Goal: Find specific page/section: Find specific page/section

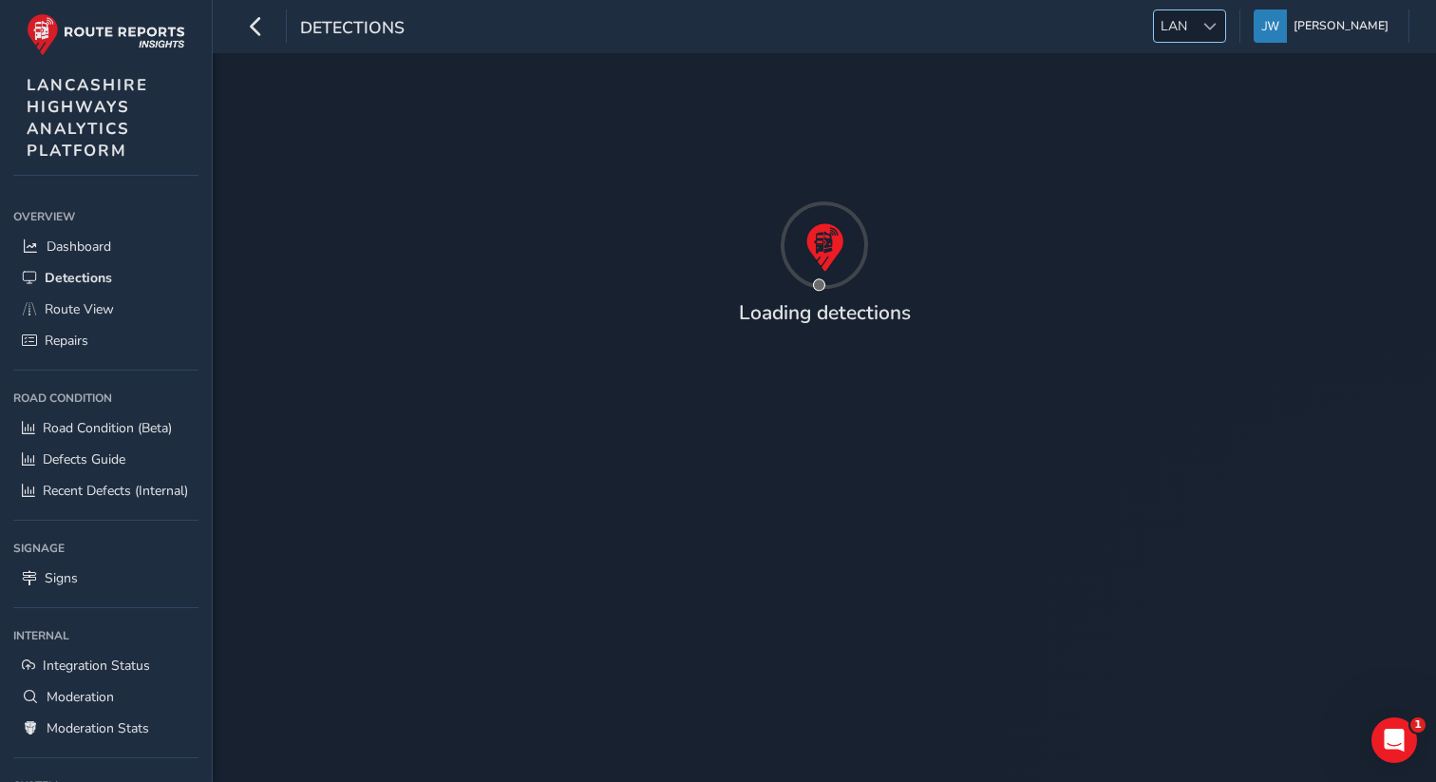
click at [1194, 39] on span "LAN" at bounding box center [1174, 25] width 40 height 31
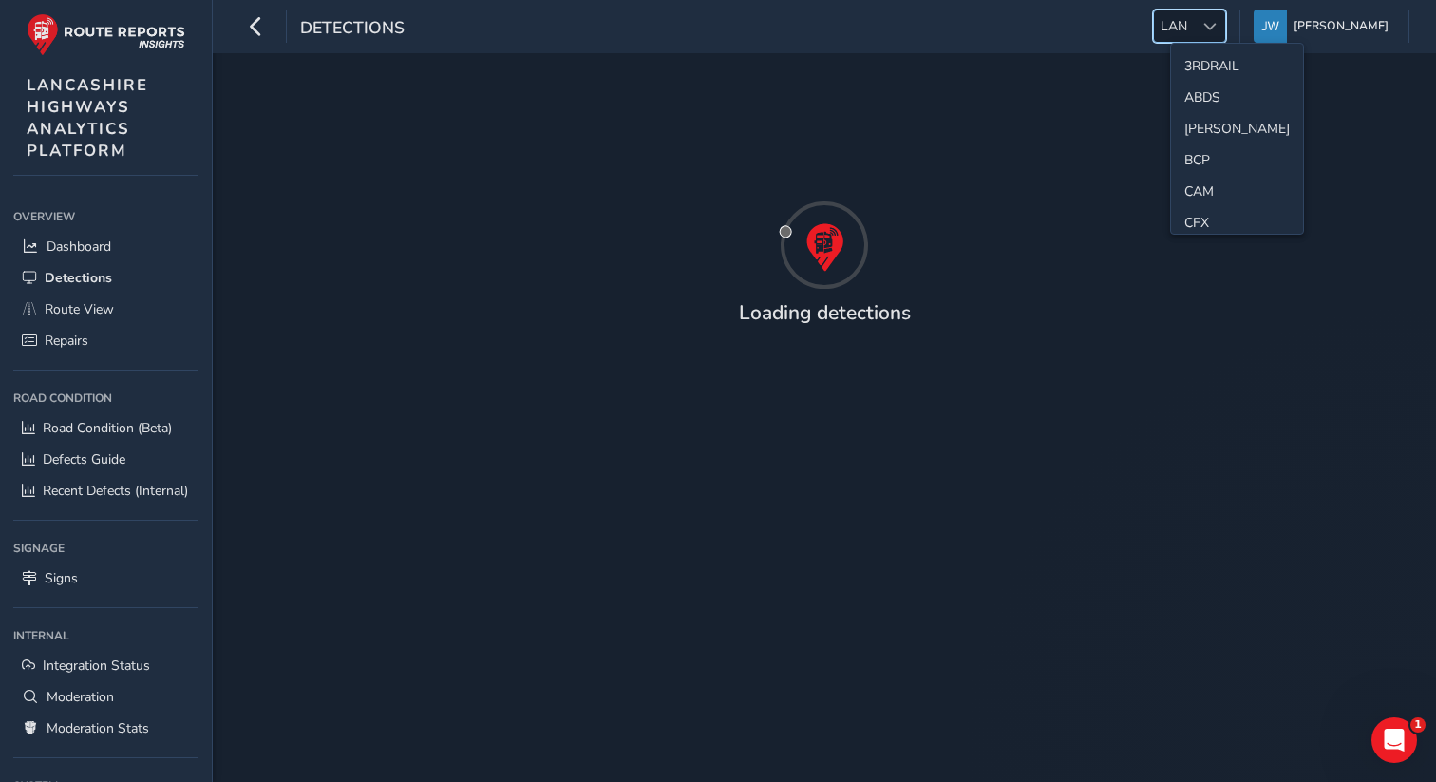
scroll to position [443, 0]
click at [1195, 143] on li "[PERSON_NAME]" at bounding box center [1237, 155] width 132 height 31
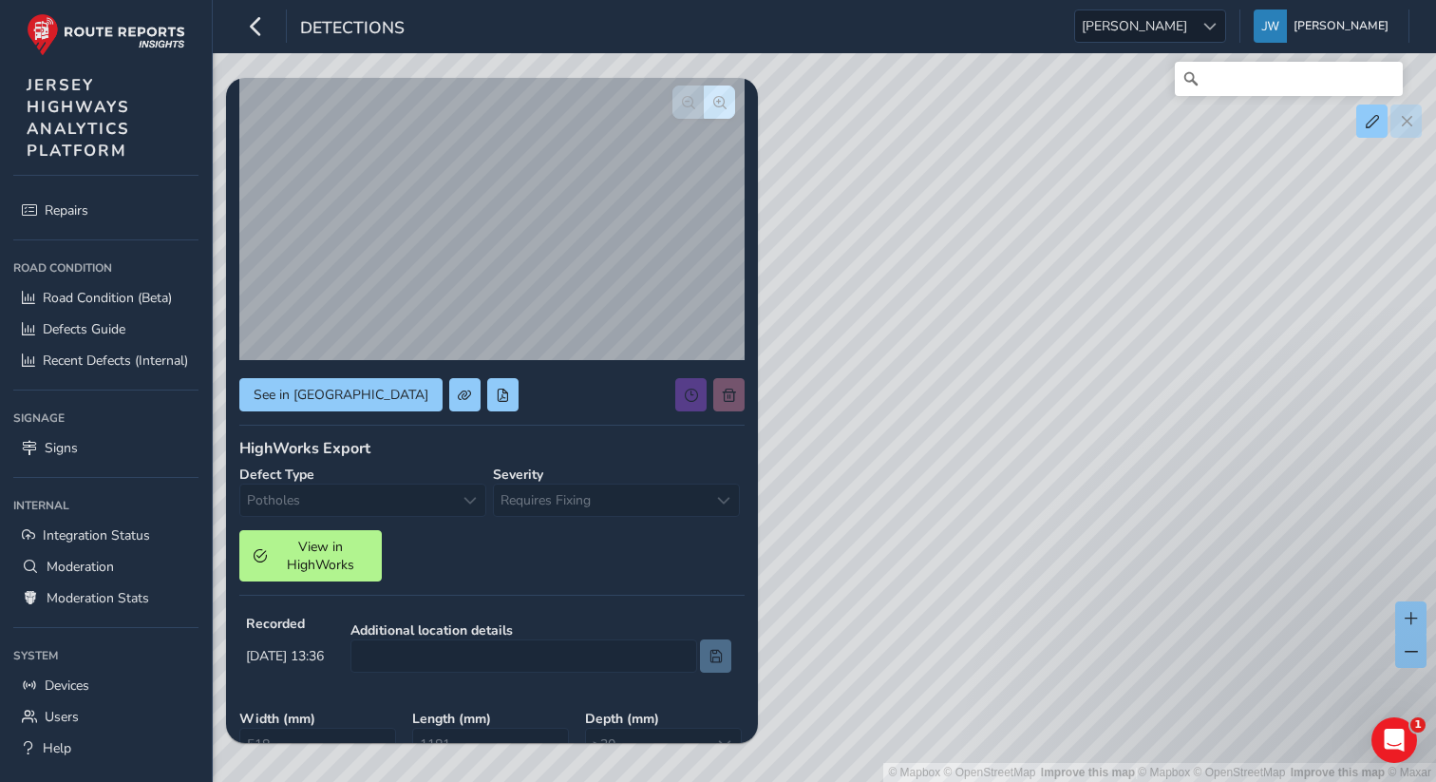
scroll to position [162, 0]
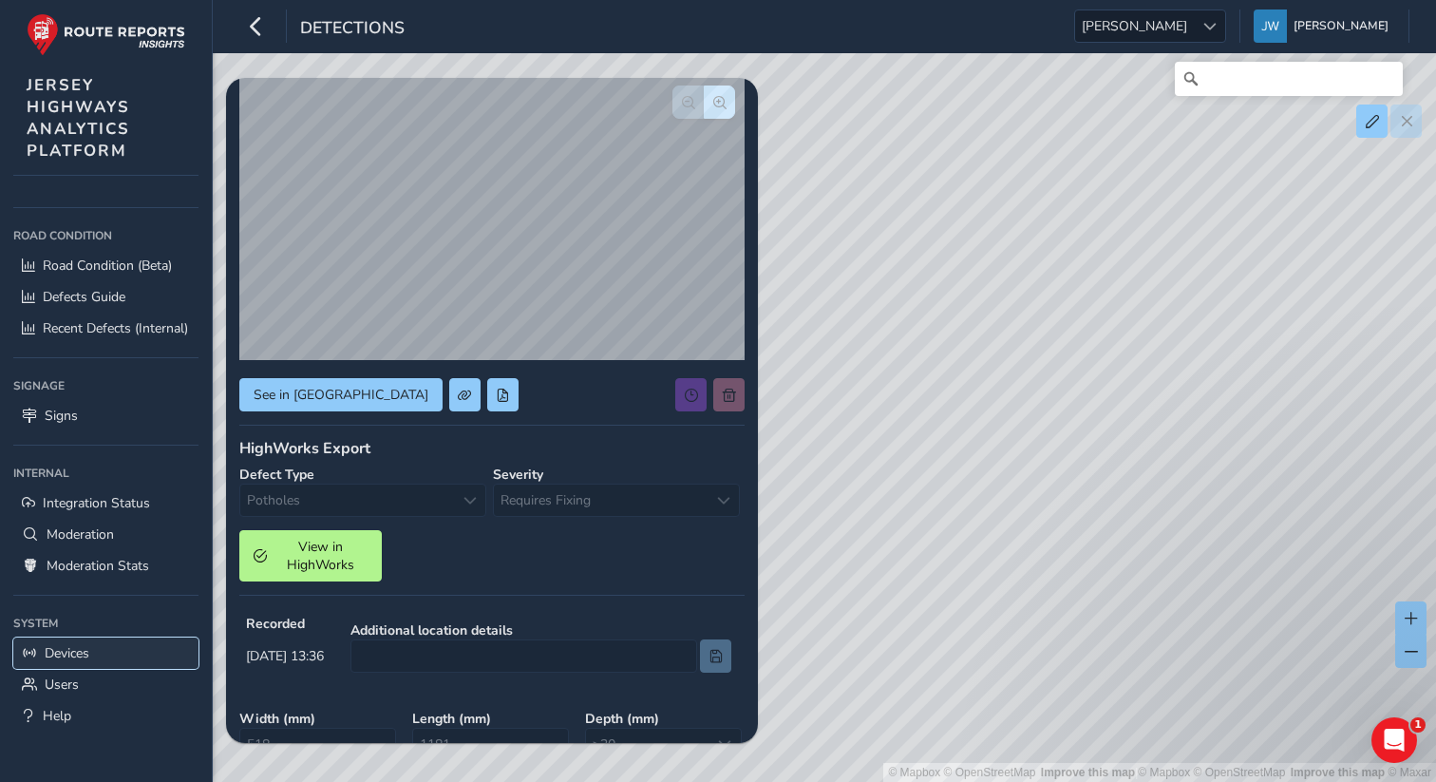
click at [66, 659] on span "Devices" at bounding box center [67, 653] width 45 height 18
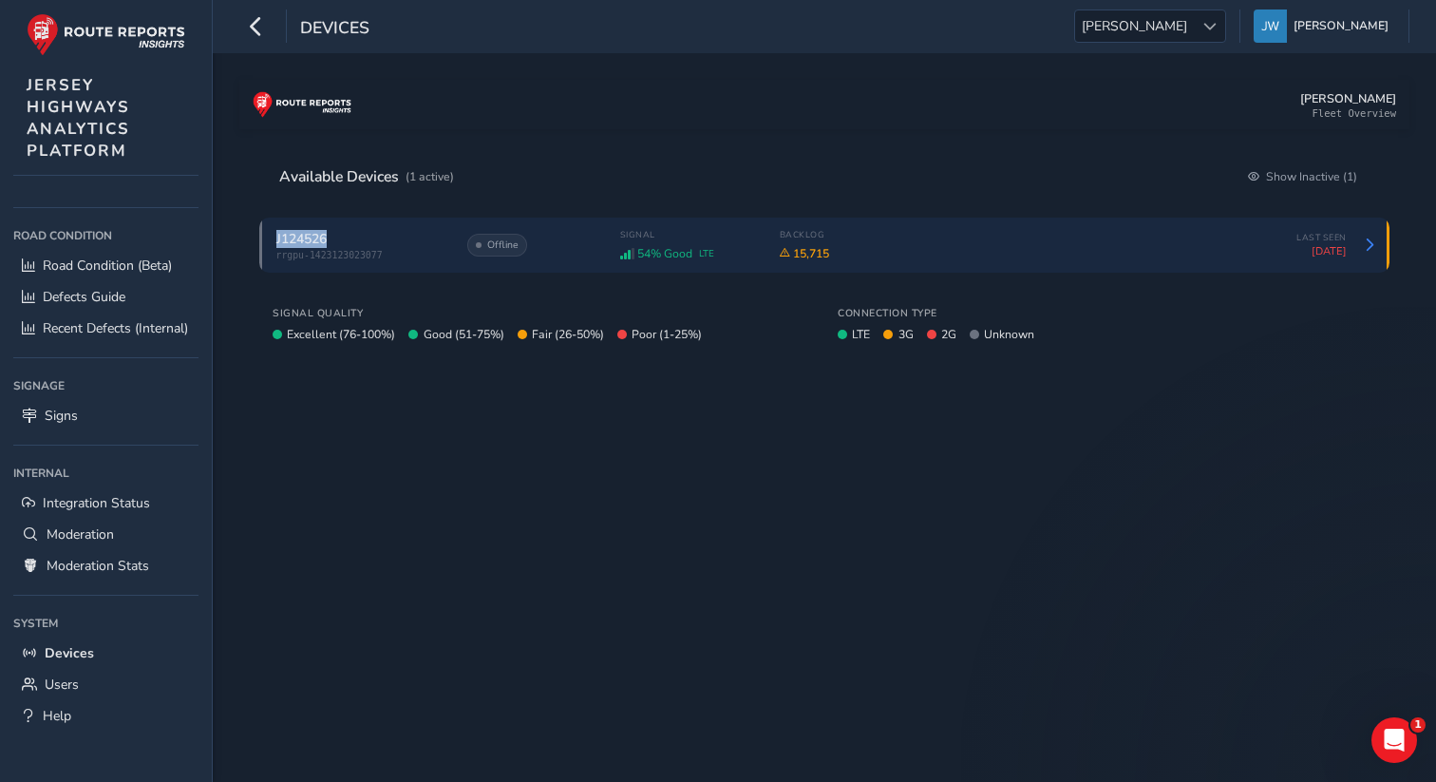
drag, startPoint x: 333, startPoint y: 245, endPoint x: 276, endPoint y: 247, distance: 57.0
click at [276, 247] on div "J124526" at bounding box center [361, 239] width 171 height 18
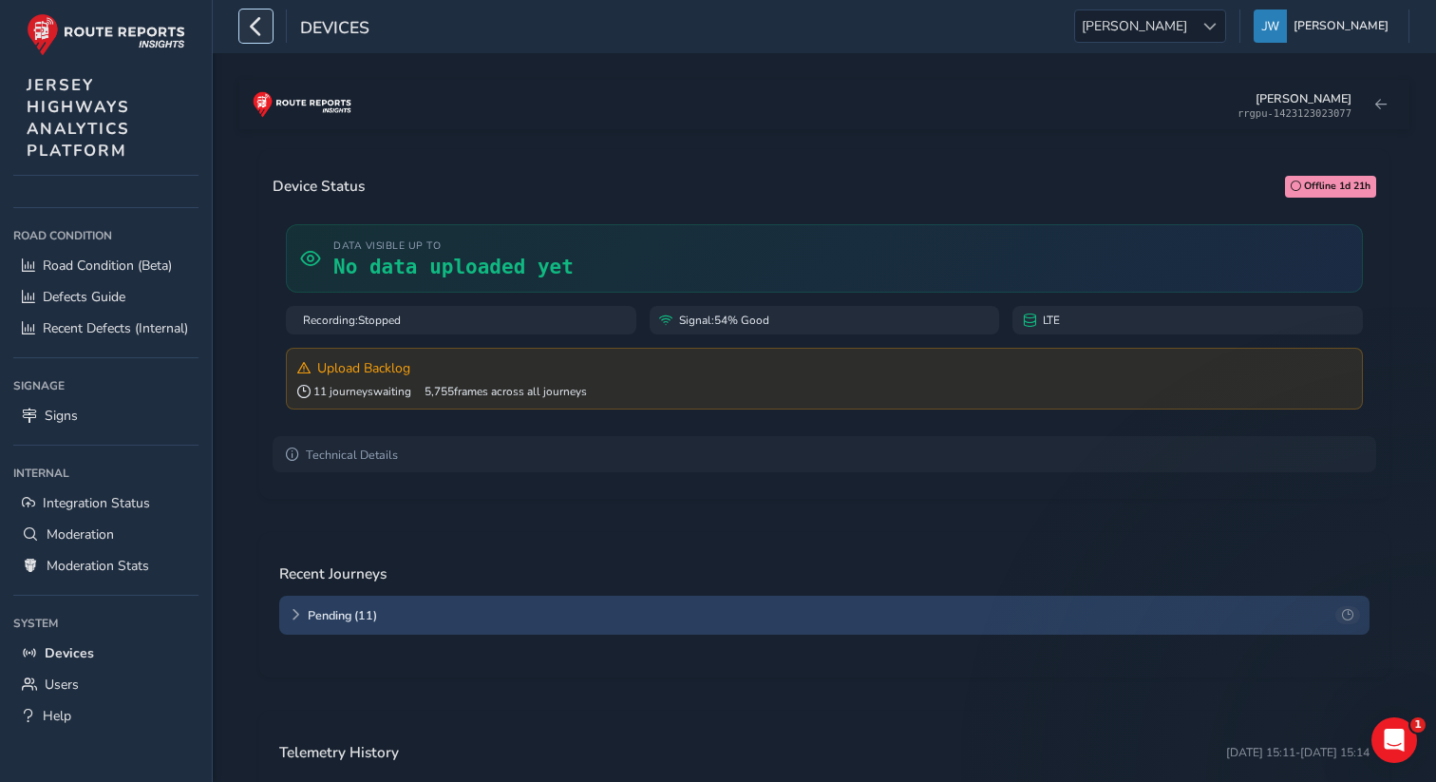
click at [262, 29] on icon "button" at bounding box center [256, 25] width 20 height 33
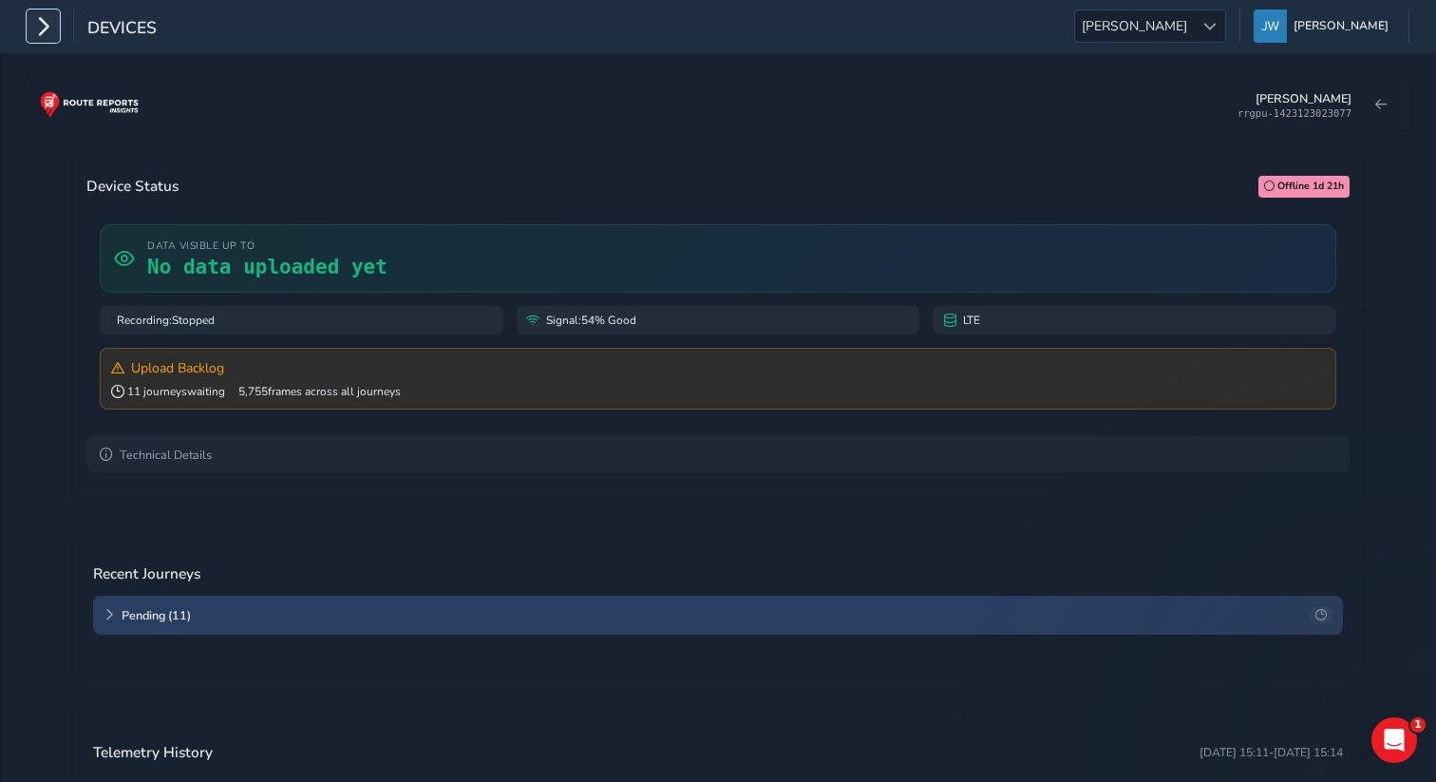
click at [42, 23] on icon "button" at bounding box center [43, 25] width 20 height 33
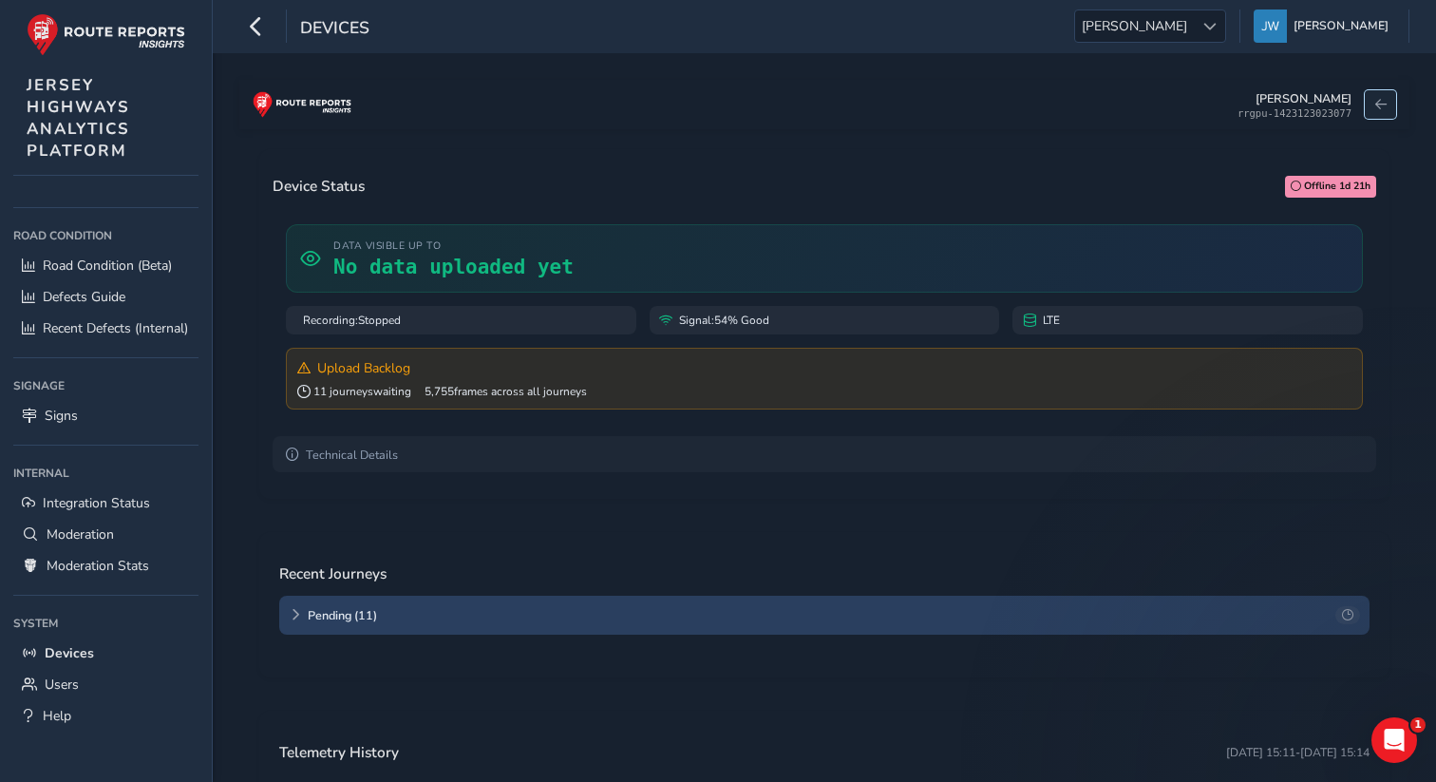
click at [1387, 106] on button at bounding box center [1380, 104] width 31 height 28
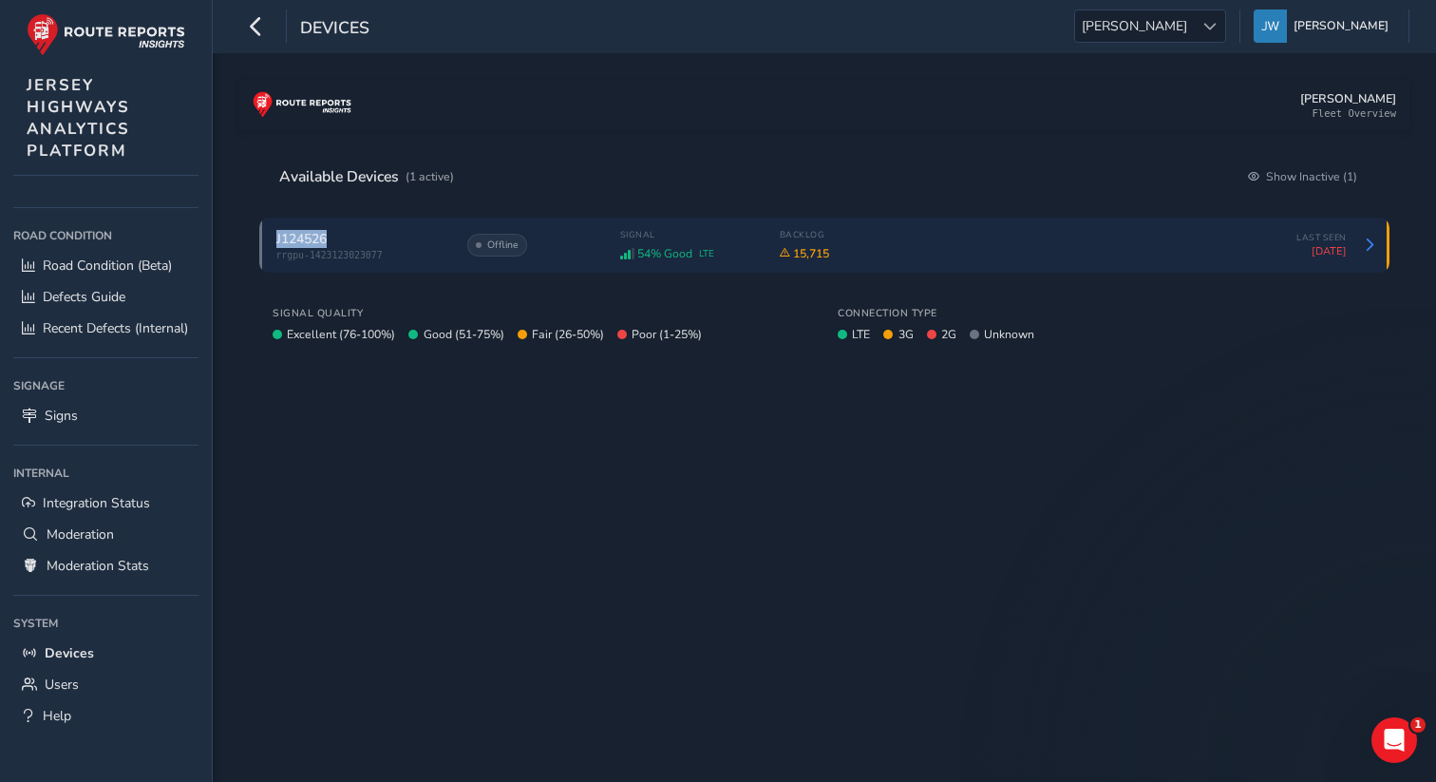
drag, startPoint x: 334, startPoint y: 239, endPoint x: 276, endPoint y: 246, distance: 58.3
click at [276, 246] on div "J124526" at bounding box center [361, 239] width 171 height 18
copy span "J124526"
drag, startPoint x: 335, startPoint y: 239, endPoint x: 275, endPoint y: 243, distance: 59.9
click at [276, 243] on div "J124526" at bounding box center [361, 239] width 171 height 18
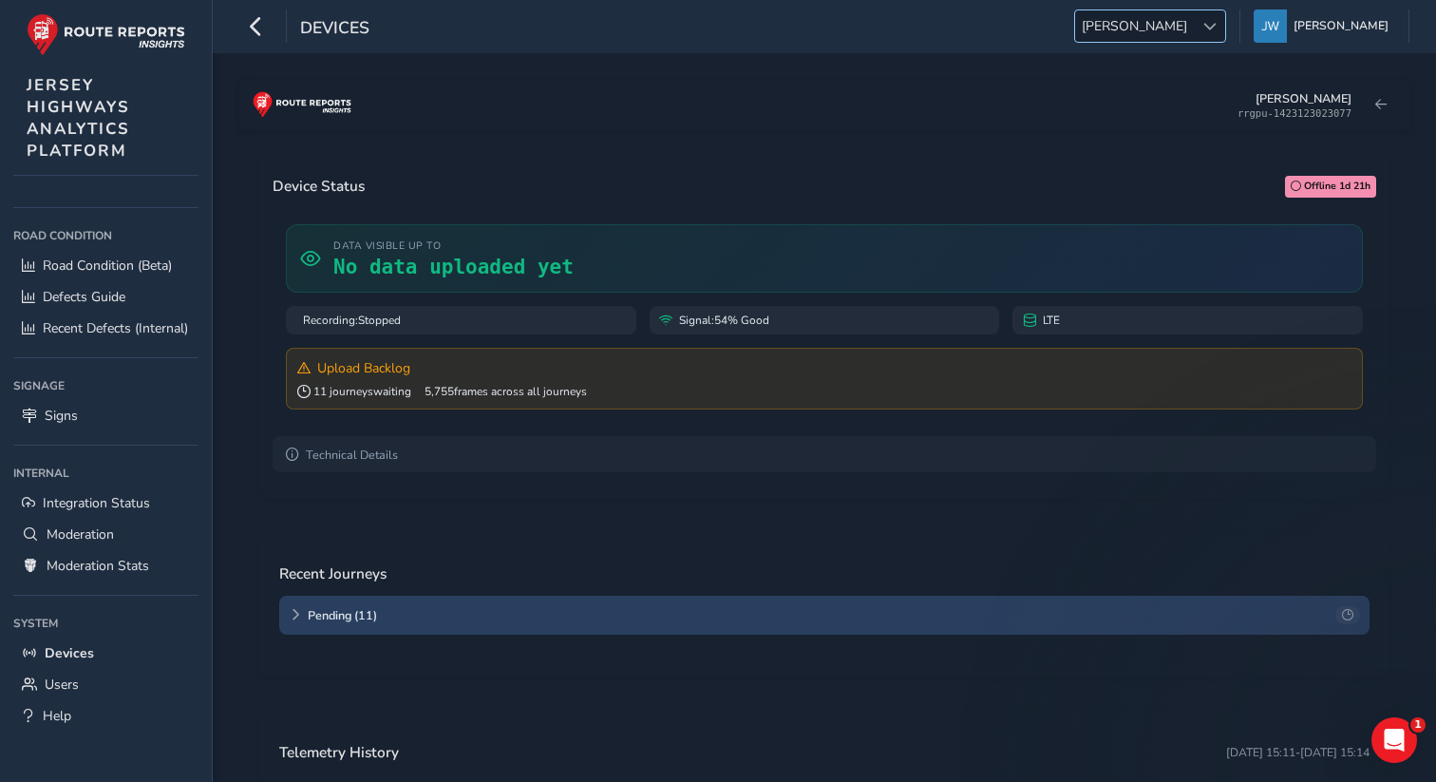
click at [1217, 26] on span at bounding box center [1209, 26] width 13 height 13
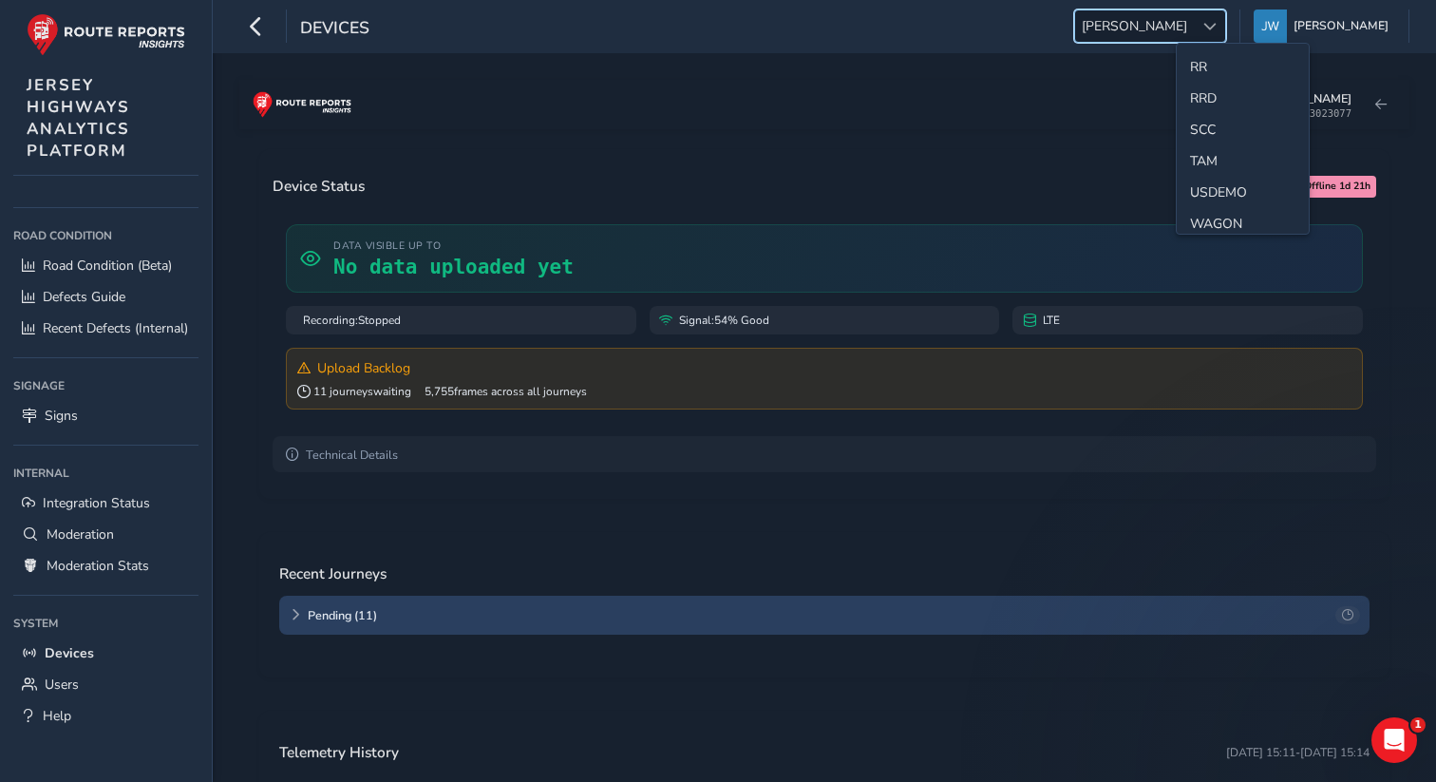
scroll to position [1046, 0]
click at [1219, 181] on li "WBRK" at bounding box center [1243, 179] width 132 height 31
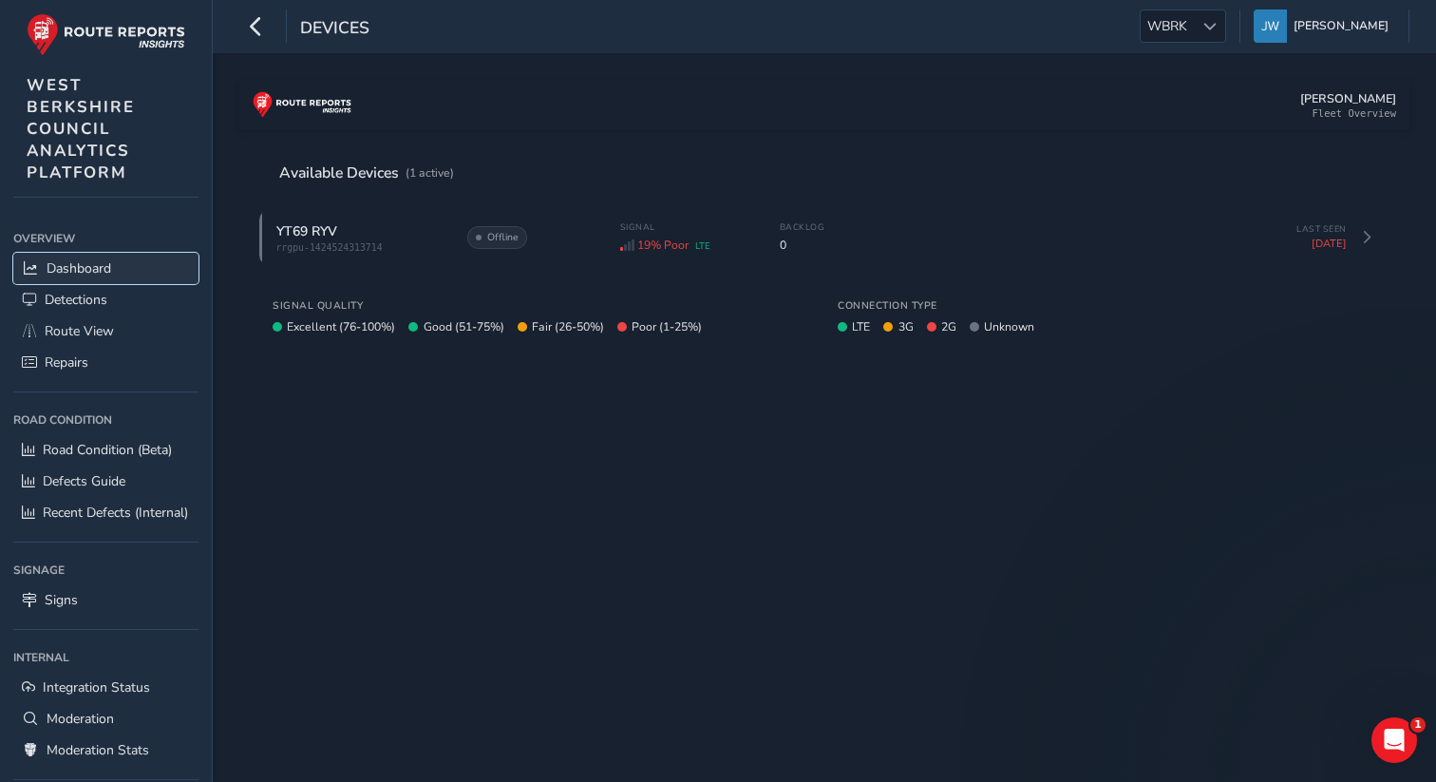
click at [90, 271] on span "Dashboard" at bounding box center [79, 268] width 65 height 18
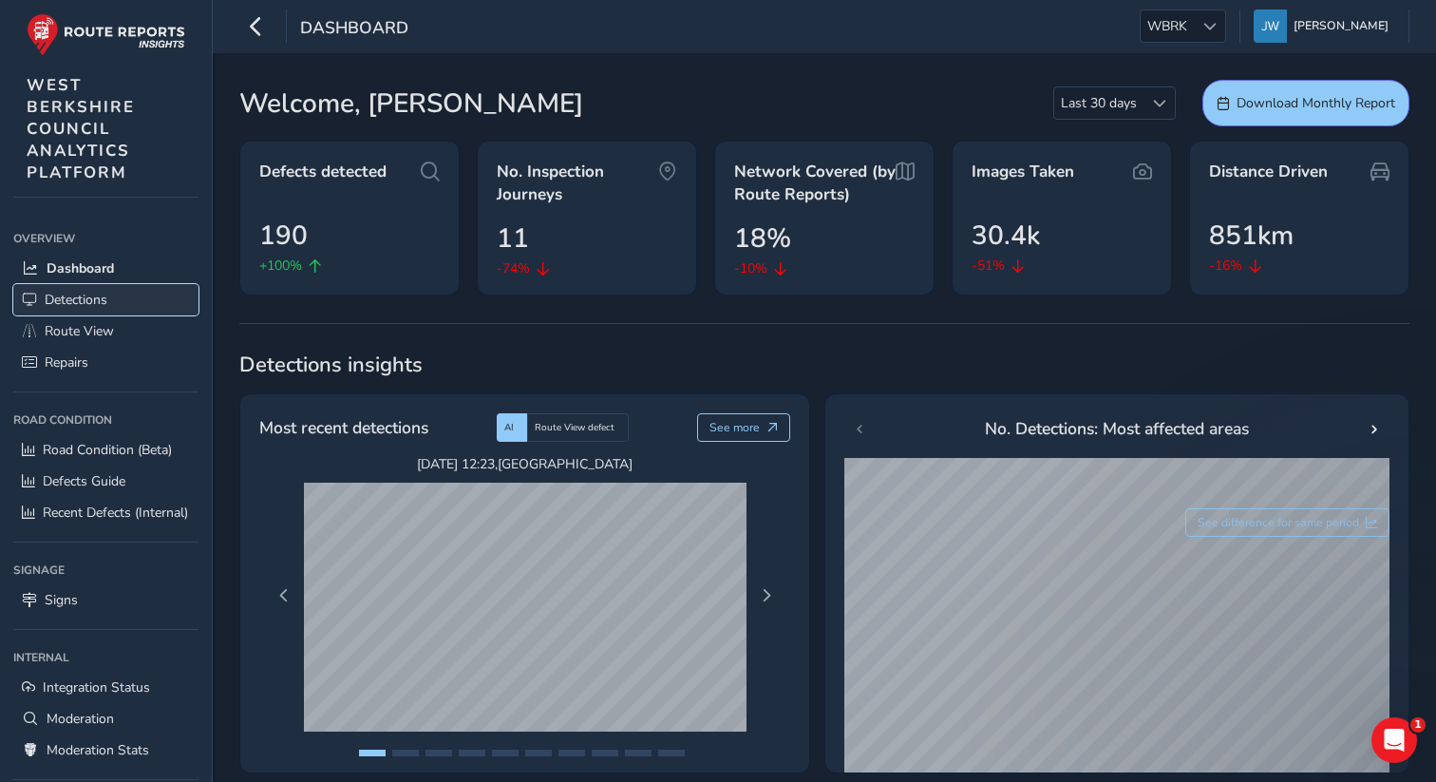
click at [93, 298] on span "Detections" at bounding box center [76, 300] width 63 height 18
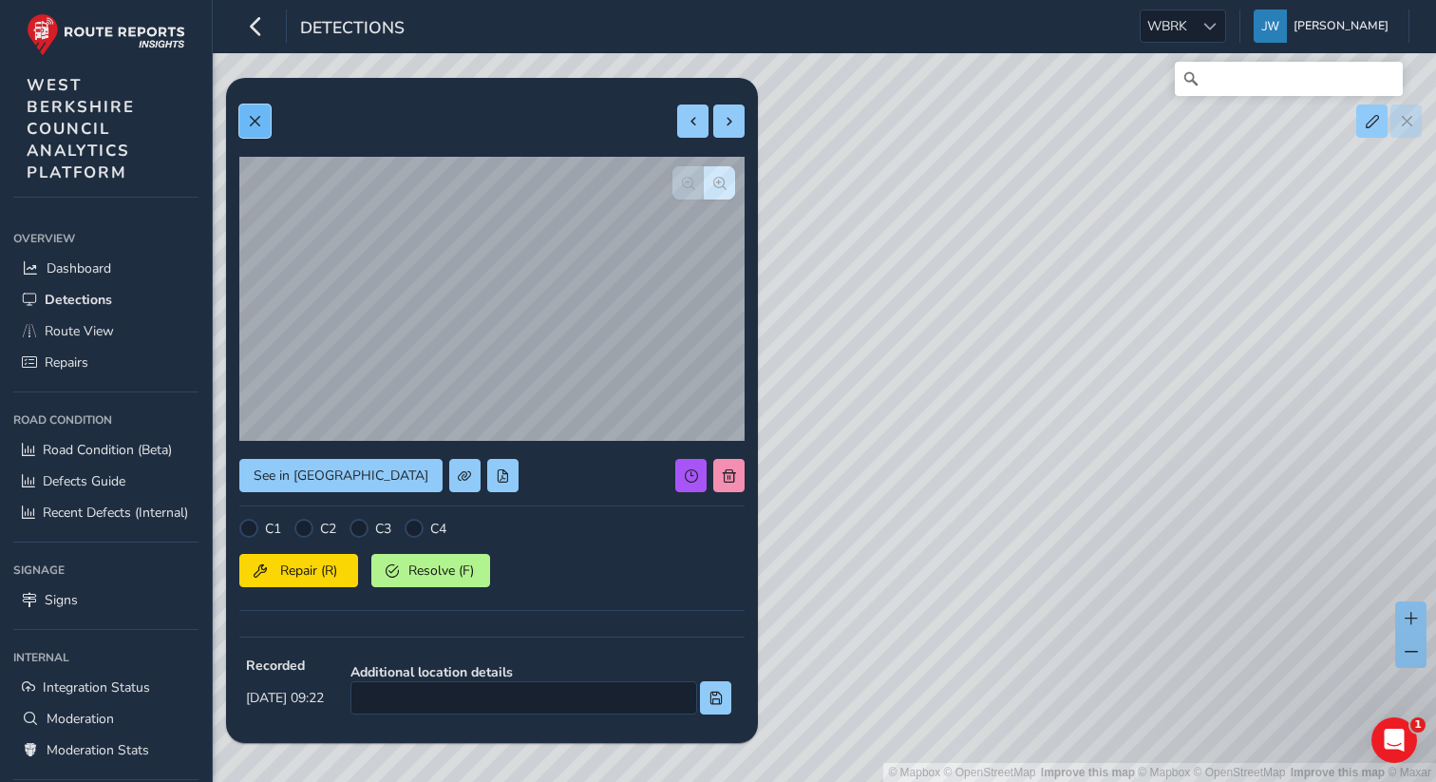
click at [259, 126] on span at bounding box center [254, 121] width 13 height 13
click at [248, 115] on span at bounding box center [254, 121] width 13 height 13
